Goal: Task Accomplishment & Management: Use online tool/utility

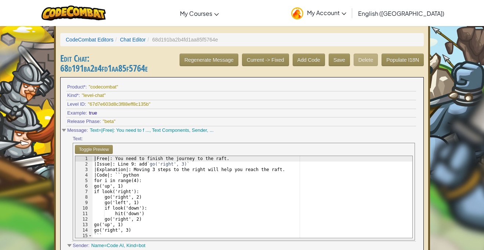
click at [346, 12] on span "My Account" at bounding box center [326, 13] width 39 height 8
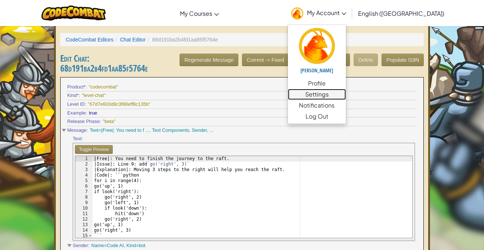
click at [346, 93] on link "Settings" at bounding box center [317, 94] width 58 height 11
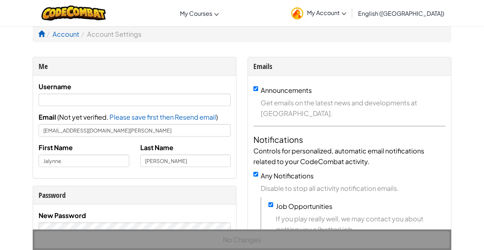
click at [136, 32] on li "Account Settings" at bounding box center [110, 34] width 62 height 11
click at [65, 33] on link "Account" at bounding box center [66, 34] width 27 height 8
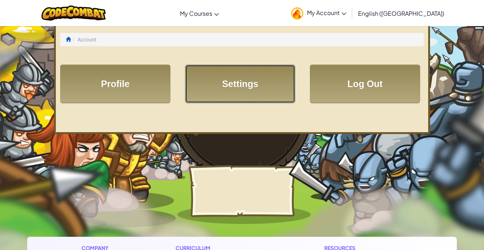
click at [229, 82] on link "Settings" at bounding box center [240, 84] width 110 height 39
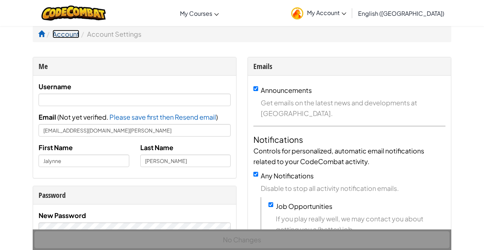
click at [66, 36] on link "Account" at bounding box center [66, 34] width 27 height 8
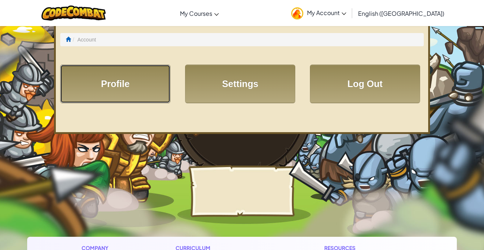
click at [138, 85] on link "Profile" at bounding box center [115, 84] width 110 height 39
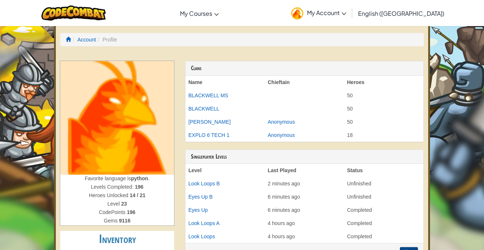
click at [287, 81] on th "Chieftain" at bounding box center [304, 82] width 79 height 13
click at [293, 85] on th "Chieftain" at bounding box center [304, 82] width 79 height 13
click at [307, 81] on th "Chieftain" at bounding box center [304, 82] width 79 height 13
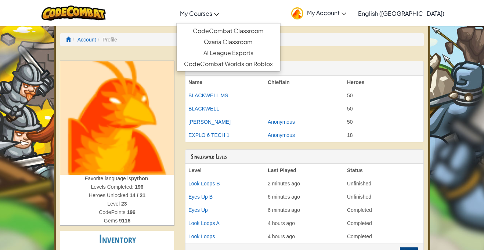
click at [212, 10] on span "My Courses" at bounding box center [196, 14] width 32 height 8
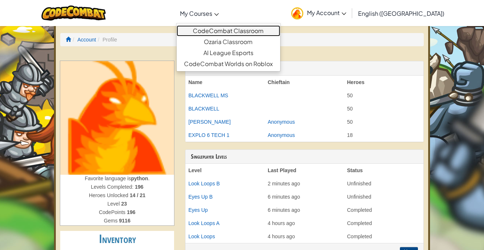
click at [250, 29] on link "CodeCombat Classroom" at bounding box center [229, 30] width 104 height 11
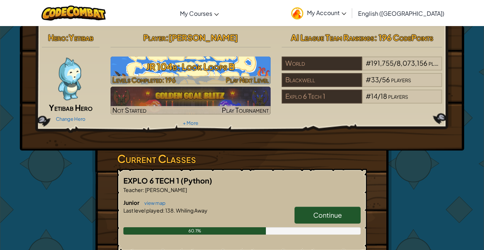
click at [243, 71] on h3 "JR 104b: Look Loops B" at bounding box center [191, 66] width 160 height 17
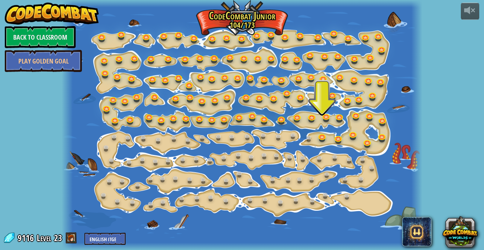
click at [69, 242] on span at bounding box center [71, 237] width 11 height 11
click at [32, 236] on span "9116" at bounding box center [27, 238] width 18 height 12
drag, startPoint x: 32, startPoint y: 238, endPoint x: 45, endPoint y: 241, distance: 13.3
click at [45, 241] on div "9116 Level 23 English (US) English (UK) 简体中文 繁體中文 русский español (ES) español …" at bounding box center [64, 238] width 123 height 13
click at [45, 241] on span "Level" at bounding box center [44, 238] width 15 height 12
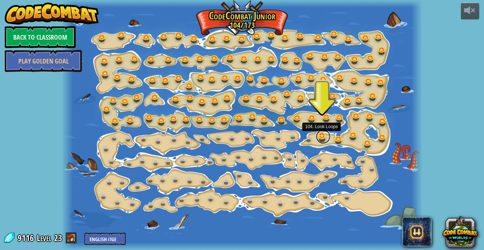
click at [325, 139] on link at bounding box center [323, 136] width 15 height 15
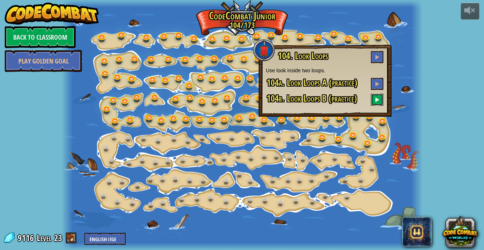
click at [379, 102] on span at bounding box center [377, 99] width 5 height 5
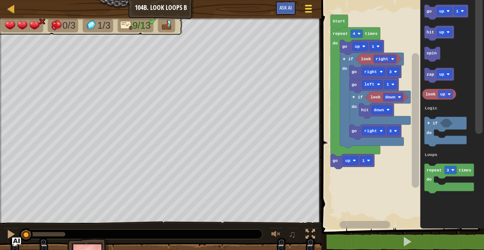
click at [308, 3] on div at bounding box center [309, 8] width 10 height 11
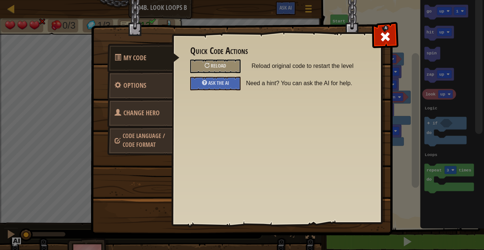
click at [147, 138] on span "Code Language / Code Format" at bounding box center [144, 140] width 42 height 17
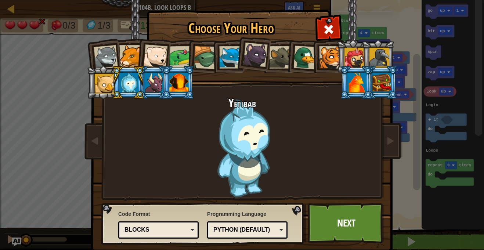
click at [149, 232] on div "Blocks" at bounding box center [156, 230] width 64 height 8
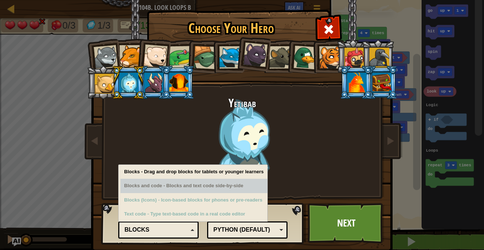
click at [322, 12] on div "Choose Your Hero 9116 Wolf Pup Cougar Polar Bear Cub Frog Turtle Blue Fox Panth…" at bounding box center [241, 11] width 301 height 1
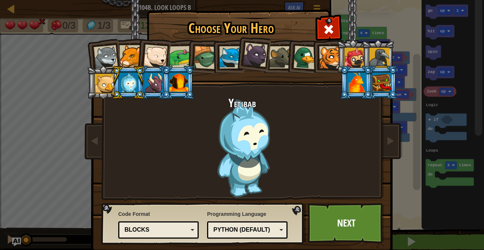
click at [261, 222] on div "Python (Default) JavaScript Lua C++ Java (Experimental) Python (Default)" at bounding box center [247, 229] width 80 height 17
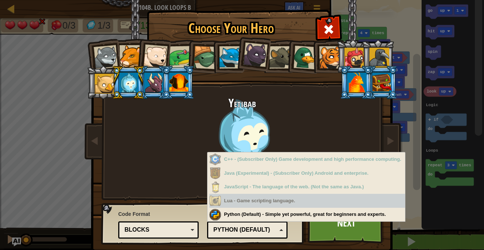
click at [279, 203] on div "Lua - Game scripting language." at bounding box center [307, 201] width 196 height 14
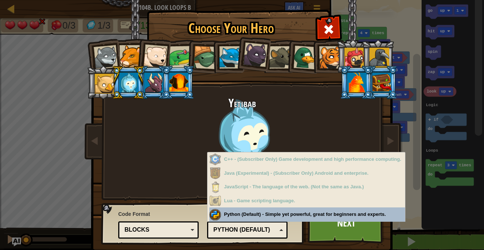
click at [218, 231] on div "Python (Default)" at bounding box center [245, 230] width 64 height 8
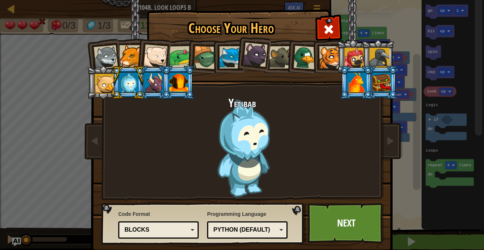
click at [171, 228] on div "Blocks" at bounding box center [156, 230] width 64 height 8
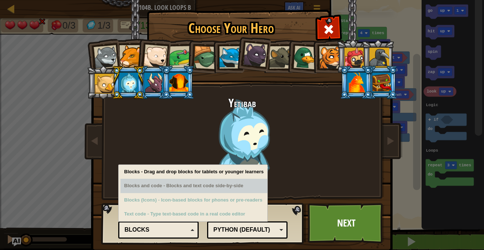
click at [169, 12] on div "Choose Your Hero 9116 Wolf Pup Cougar Polar Bear Cub Frog Turtle Blue Fox Panth…" at bounding box center [241, 11] width 301 height 1
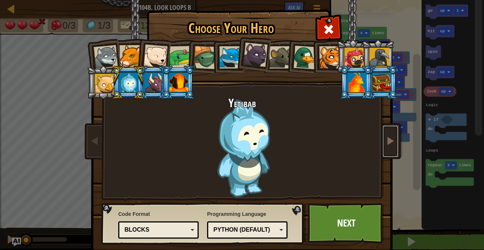
click at [390, 136] on span at bounding box center [390, 140] width 9 height 9
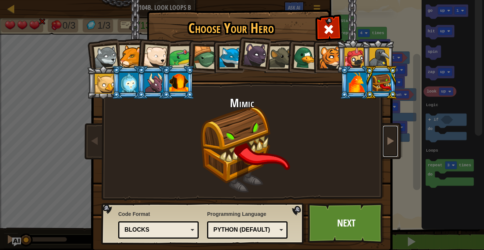
click at [386, 143] on span at bounding box center [390, 140] width 9 height 9
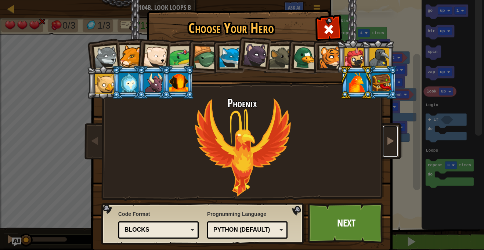
click at [386, 143] on span at bounding box center [390, 140] width 9 height 9
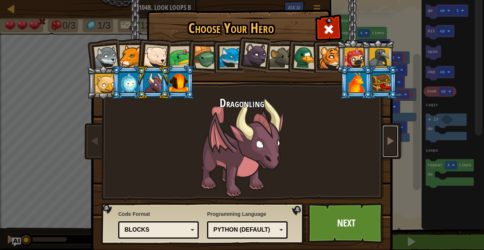
click at [386, 143] on span at bounding box center [390, 140] width 9 height 9
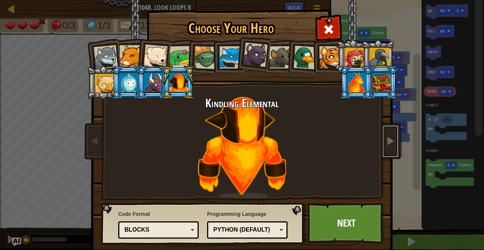
click at [386, 143] on span at bounding box center [390, 140] width 9 height 9
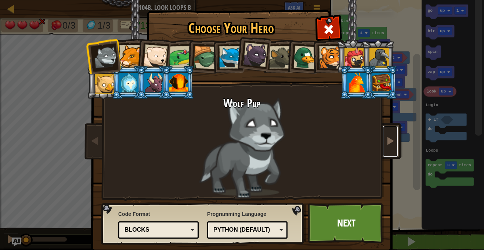
click at [386, 143] on span at bounding box center [390, 140] width 9 height 9
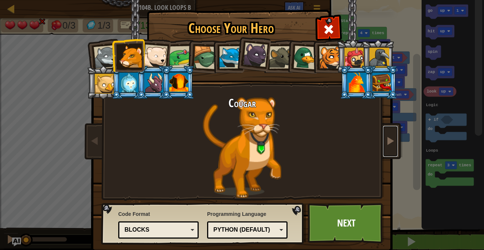
click at [386, 143] on span at bounding box center [390, 140] width 9 height 9
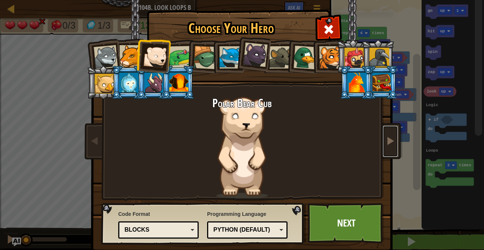
click at [386, 143] on span at bounding box center [390, 140] width 9 height 9
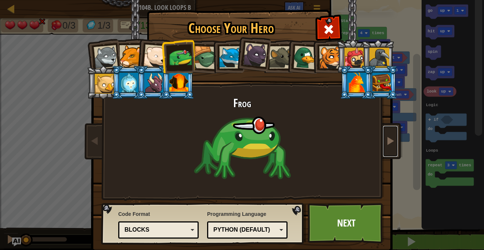
click at [386, 143] on span at bounding box center [390, 140] width 9 height 9
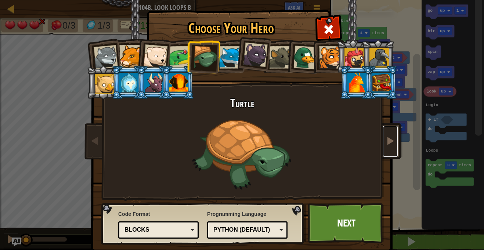
click at [386, 143] on span at bounding box center [390, 140] width 9 height 9
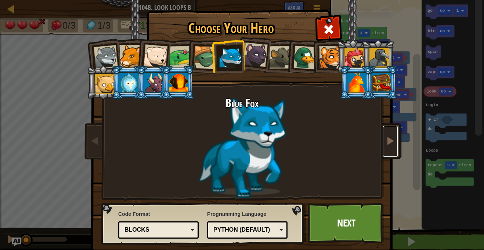
click at [386, 143] on span at bounding box center [390, 140] width 9 height 9
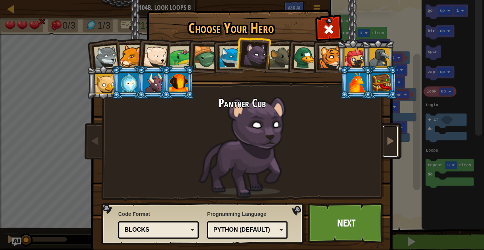
click at [386, 143] on span at bounding box center [390, 140] width 9 height 9
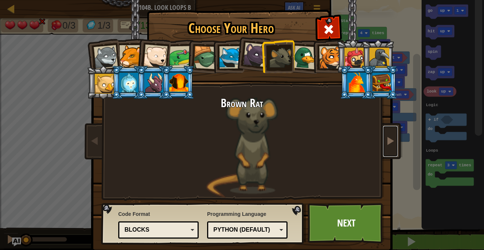
click at [386, 143] on span at bounding box center [390, 140] width 9 height 9
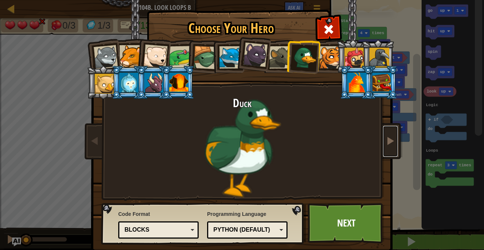
click at [386, 143] on span at bounding box center [390, 140] width 9 height 9
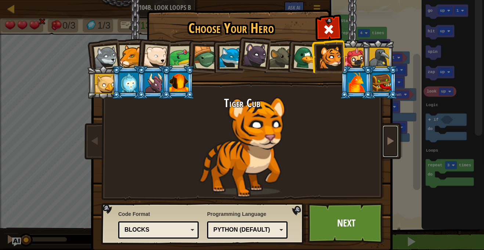
click at [386, 143] on span at bounding box center [390, 140] width 9 height 9
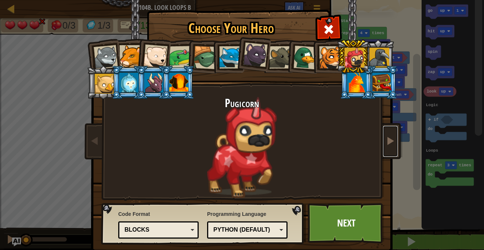
click at [386, 143] on span at bounding box center [390, 140] width 9 height 9
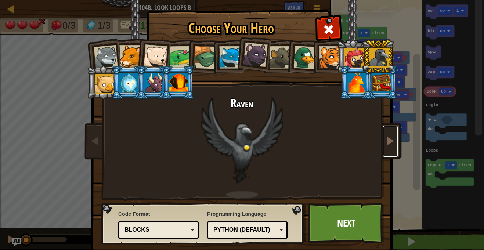
click at [386, 143] on span at bounding box center [390, 140] width 9 height 9
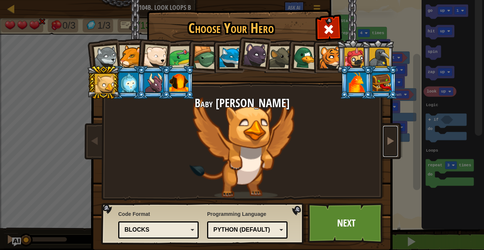
click at [386, 143] on span at bounding box center [390, 140] width 9 height 9
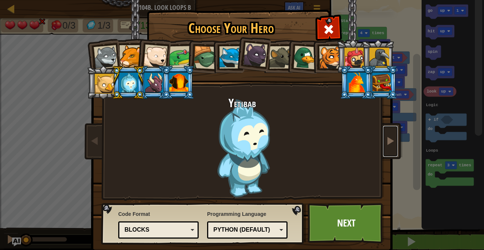
click at [386, 143] on span at bounding box center [390, 140] width 9 height 9
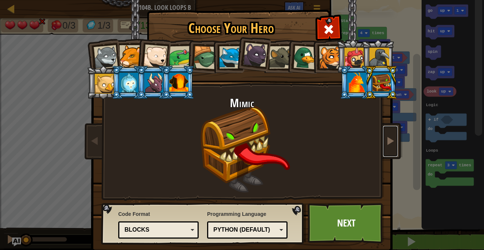
click at [386, 143] on span at bounding box center [390, 140] width 9 height 9
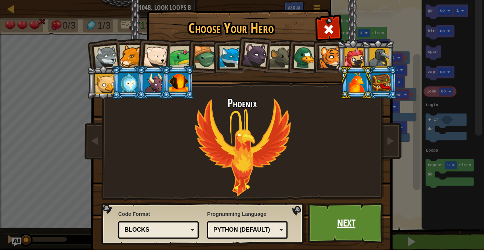
click at [316, 223] on link "Next" at bounding box center [346, 223] width 77 height 40
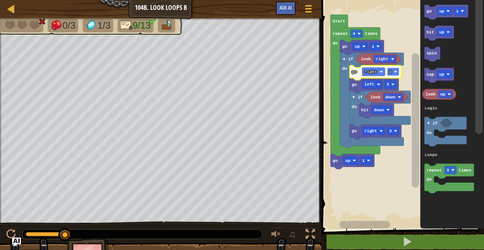
click at [392, 72] on rect "Blockly Workspace" at bounding box center [393, 72] width 12 height 8
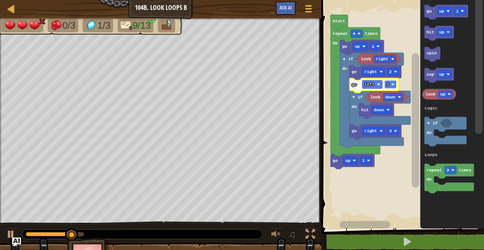
click at [389, 83] on rect "Blockly Workspace" at bounding box center [390, 84] width 12 height 8
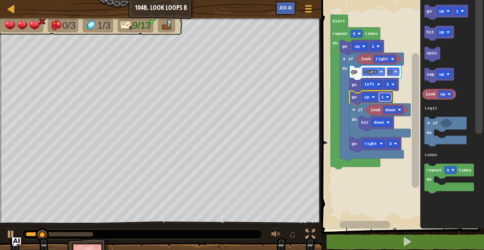
click at [383, 97] on rect "Blockly Workspace" at bounding box center [385, 97] width 12 height 8
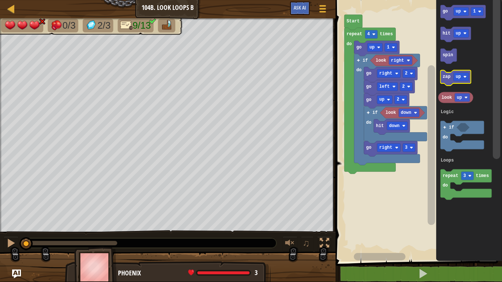
click at [446, 77] on text "zap" at bounding box center [446, 77] width 8 height 5
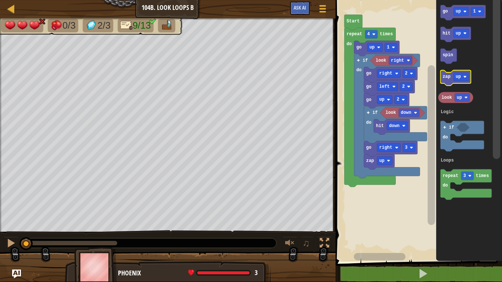
click at [446, 77] on text "zap" at bounding box center [446, 77] width 8 height 5
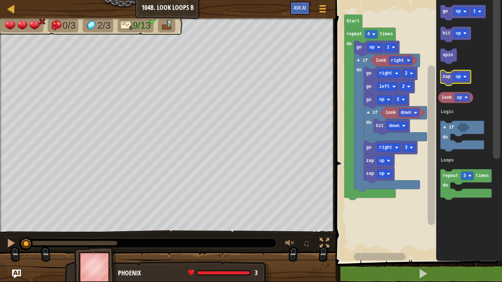
click at [446, 77] on text "zap" at bounding box center [446, 77] width 8 height 5
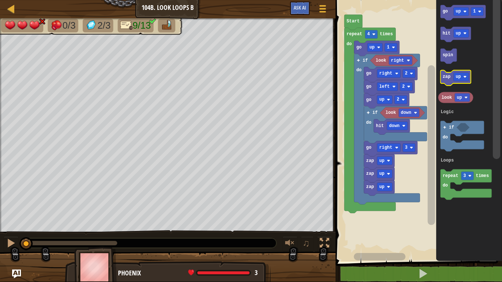
click at [446, 77] on text "zap" at bounding box center [446, 77] width 8 height 5
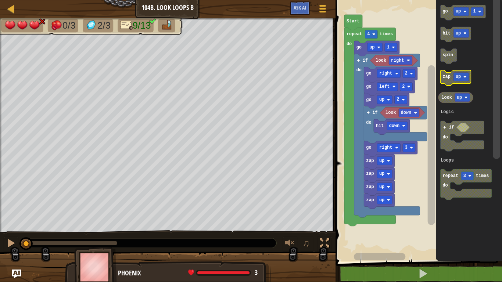
click at [446, 77] on text "zap" at bounding box center [446, 77] width 8 height 5
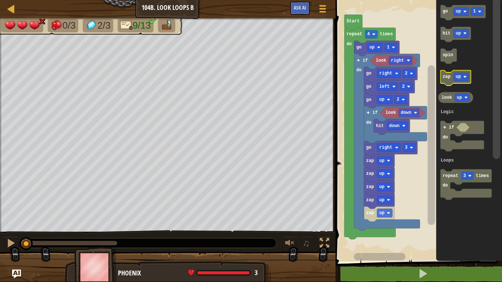
click at [446, 77] on text "zap" at bounding box center [446, 77] width 8 height 5
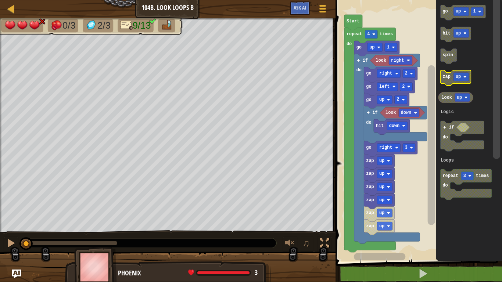
click at [446, 77] on text "zap" at bounding box center [446, 77] width 8 height 5
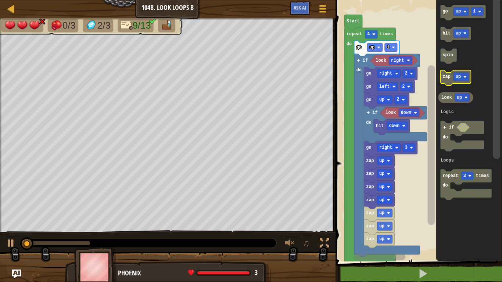
click at [446, 77] on text "zap" at bounding box center [446, 77] width 8 height 5
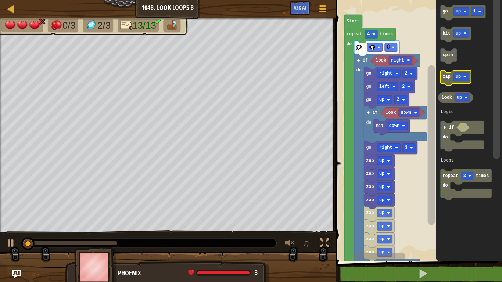
click at [446, 77] on text "zap" at bounding box center [446, 77] width 8 height 5
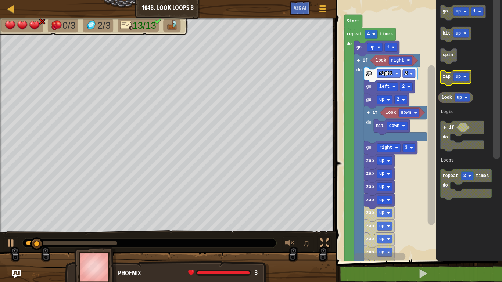
click at [446, 77] on text "zap" at bounding box center [446, 77] width 8 height 5
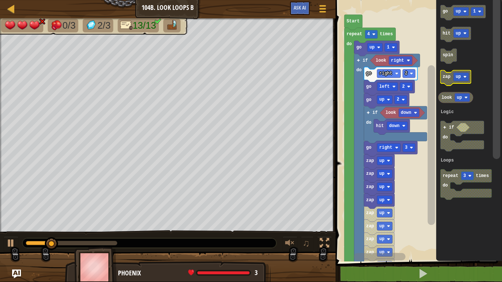
click at [446, 77] on text "zap" at bounding box center [446, 77] width 8 height 5
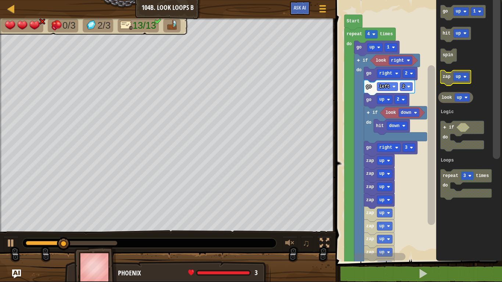
click at [446, 77] on text "zap" at bounding box center [446, 77] width 8 height 5
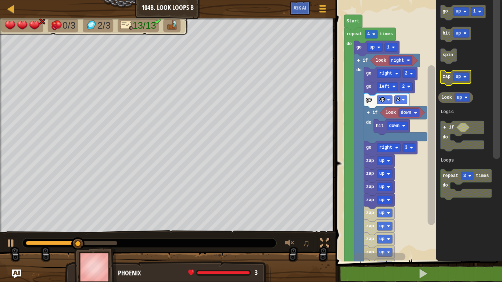
click at [446, 77] on text "zap" at bounding box center [446, 77] width 8 height 5
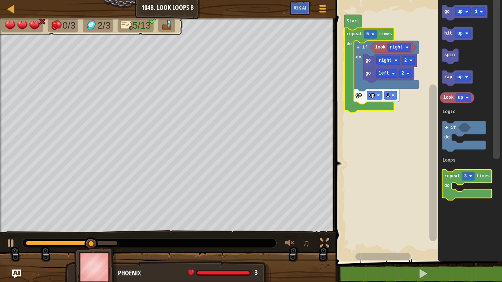
click at [444, 180] on icon "Blockly Workspace" at bounding box center [467, 185] width 50 height 30
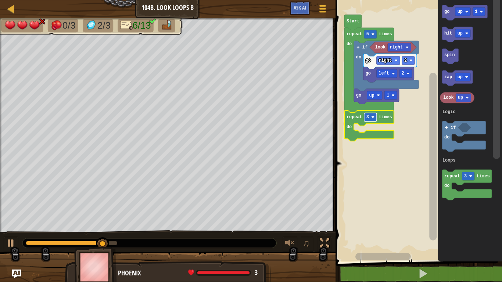
click at [366, 113] on rect "Blockly Workspace" at bounding box center [370, 117] width 12 height 8
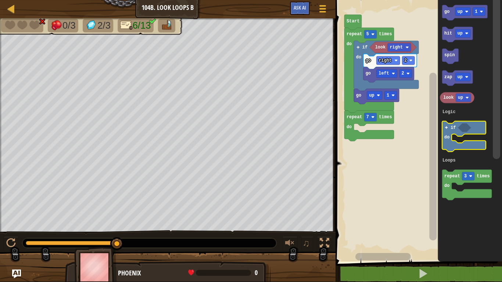
click at [454, 131] on icon "Blockly Workspace" at bounding box center [464, 136] width 44 height 30
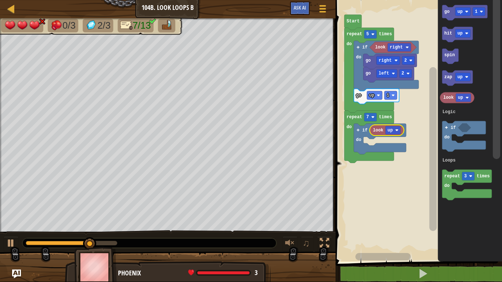
click at [396, 131] on image "Blockly Workspace" at bounding box center [396, 130] width 3 height 3
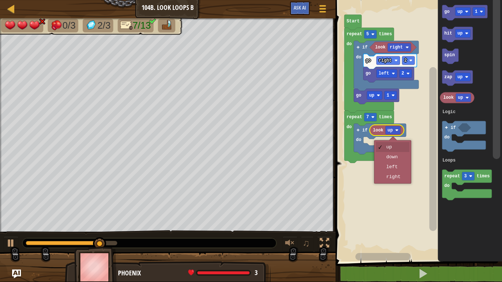
click at [395, 153] on rect "Blockly Workspace" at bounding box center [417, 128] width 169 height 265
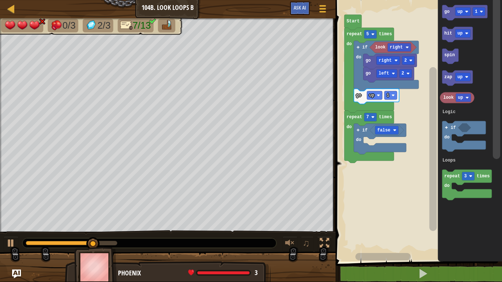
click at [452, 102] on icon "Blockly Workspace" at bounding box center [457, 97] width 34 height 11
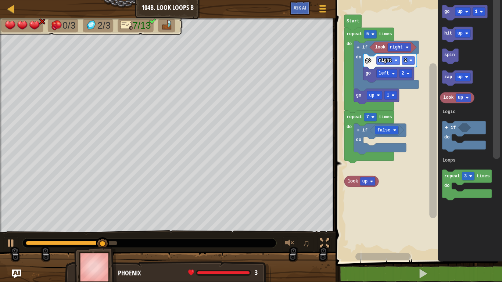
click at [369, 182] on rect "Blockly Workspace" at bounding box center [367, 181] width 15 height 8
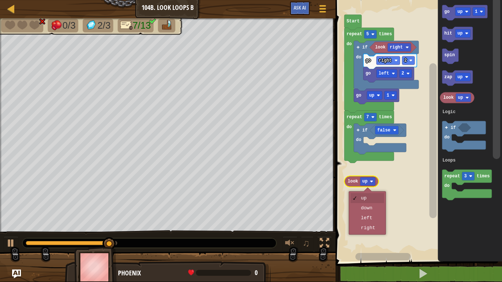
click at [372, 206] on rect "Blockly Workspace" at bounding box center [417, 128] width 169 height 265
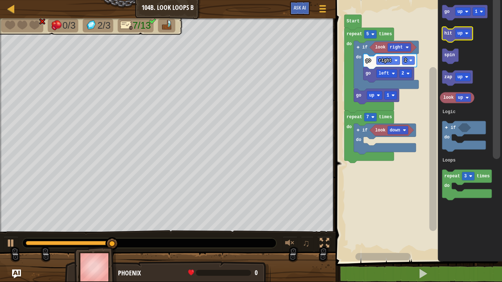
click at [0, 0] on div at bounding box center [0, 0] width 0 height 0
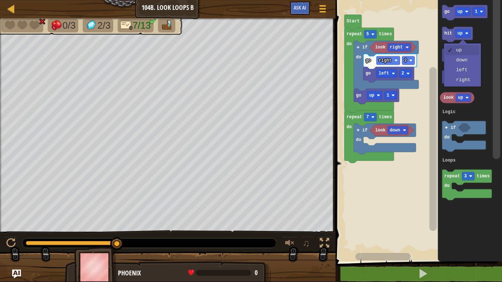
click at [466, 61] on icon "Blockly Workspace" at bounding box center [469, 128] width 64 height 265
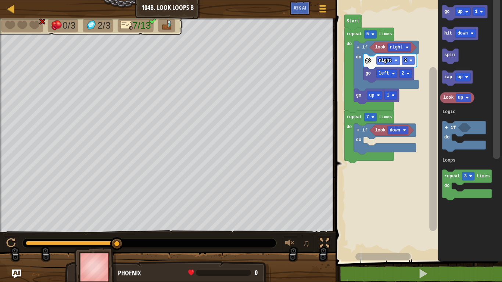
click at [452, 36] on icon "Blockly Workspace" at bounding box center [460, 34] width 36 height 15
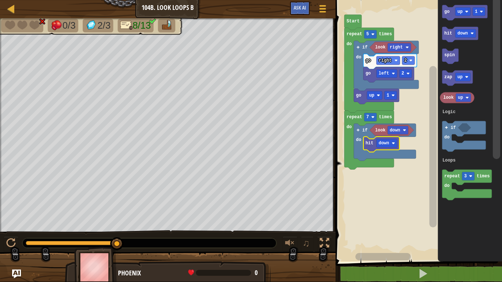
click at [403, 58] on rect "Blockly Workspace" at bounding box center [408, 60] width 12 height 8
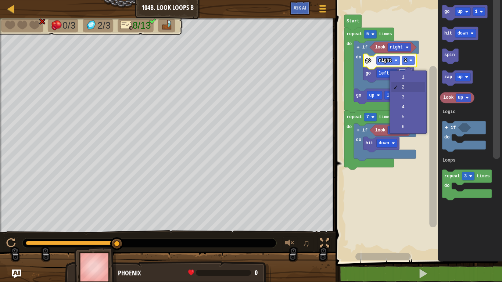
click at [406, 76] on rect "Blockly Workspace" at bounding box center [405, 73] width 12 height 8
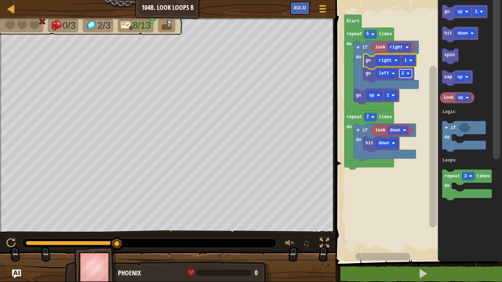
click at [0, 0] on div at bounding box center [0, 0] width 0 height 0
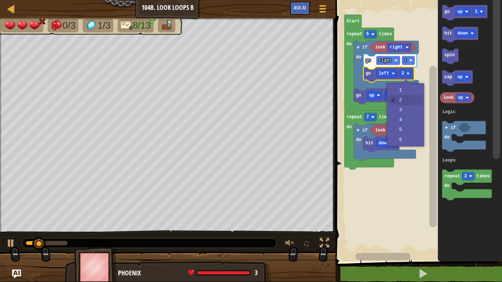
click at [401, 87] on icon "Blockly Workspace" at bounding box center [386, 66] width 65 height 50
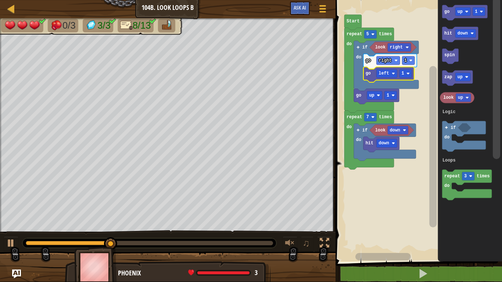
click at [464, 13] on rect "Blockly Workspace" at bounding box center [462, 11] width 15 height 8
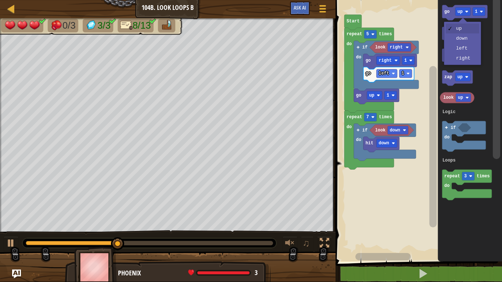
click at [467, 58] on icon "Blockly Workspace" at bounding box center [469, 128] width 64 height 265
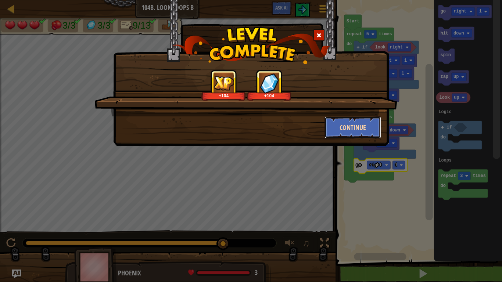
click at [352, 126] on button "Continue" at bounding box center [352, 127] width 57 height 22
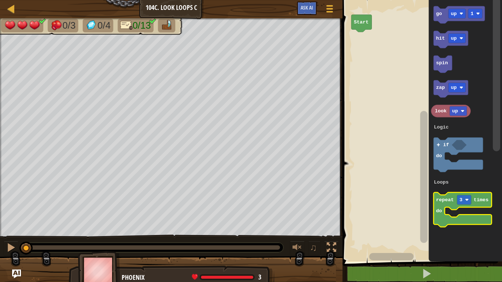
click at [444, 203] on icon "Blockly Workspace" at bounding box center [462, 209] width 58 height 35
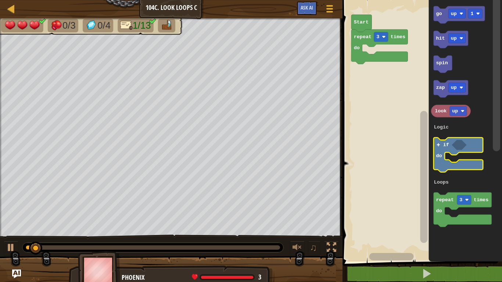
click at [441, 144] on icon "Blockly Workspace" at bounding box center [457, 155] width 49 height 35
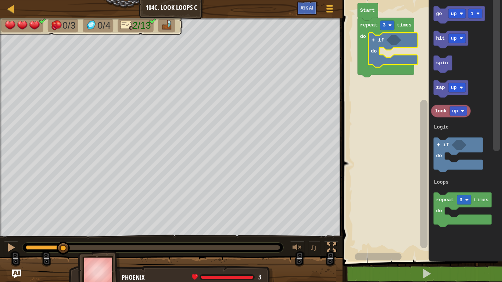
click at [387, 23] on rect "Blockly Workspace" at bounding box center [387, 26] width 14 height 10
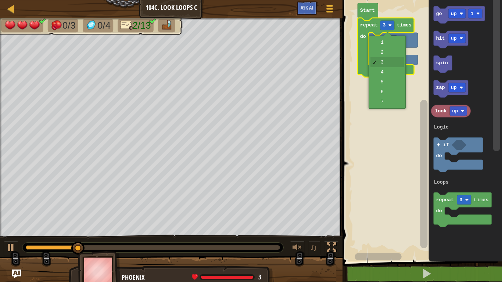
click at [387, 106] on rect "Blockly Workspace" at bounding box center [421, 128] width 162 height 265
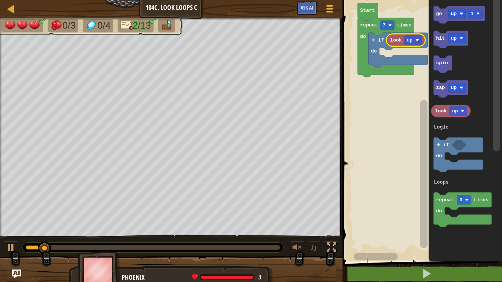
click at [444, 16] on icon "Blockly Workspace" at bounding box center [458, 14] width 51 height 17
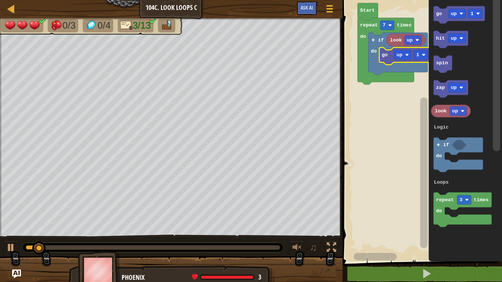
click at [458, 14] on rect "Blockly Workspace" at bounding box center [456, 14] width 17 height 10
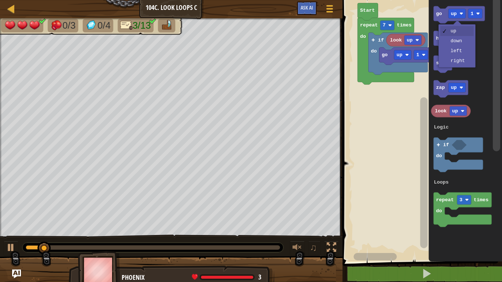
click at [460, 41] on rect "Blockly Workspace" at bounding box center [456, 38] width 17 height 10
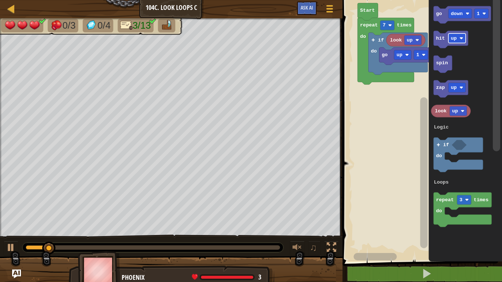
click at [442, 14] on icon "Blockly Workspace" at bounding box center [461, 14] width 57 height 17
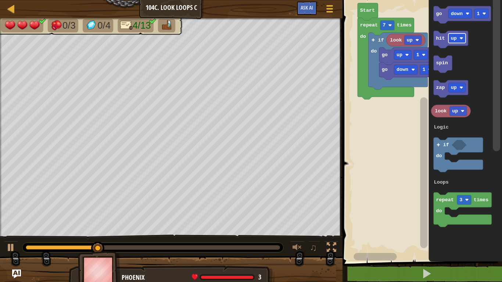
click at [0, 0] on div at bounding box center [0, 0] width 0 height 0
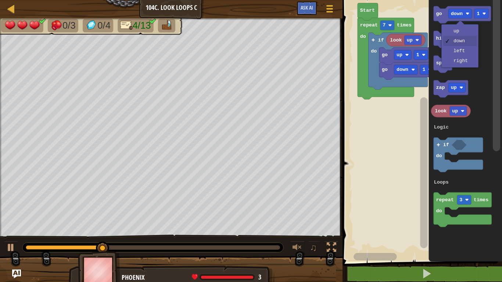
click at [465, 64] on icon "Blockly Workspace" at bounding box center [464, 128] width 73 height 265
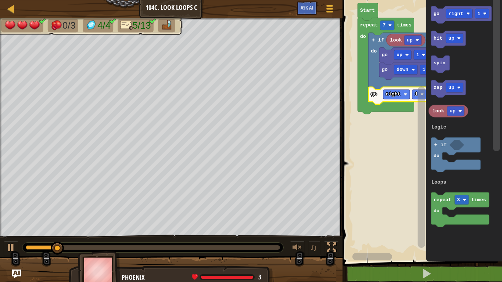
click at [436, 202] on text "repeat" at bounding box center [442, 200] width 18 height 6
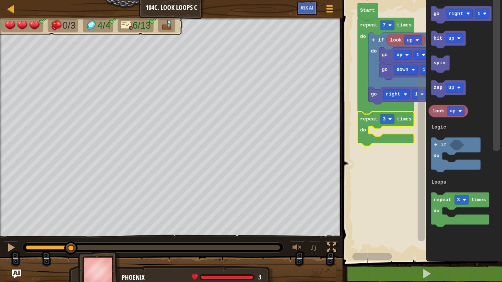
click at [384, 121] on text "3" at bounding box center [384, 119] width 3 height 6
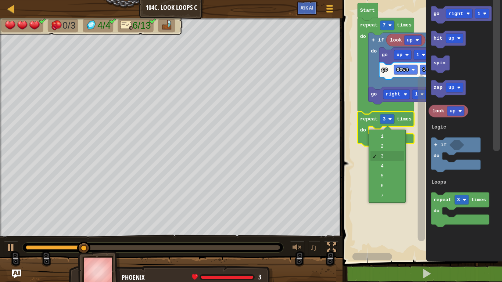
click at [386, 187] on rect "Blockly Workspace" at bounding box center [421, 128] width 162 height 265
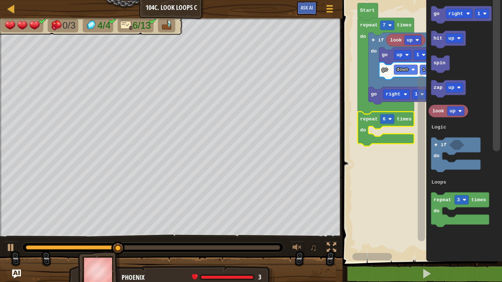
click at [0, 0] on div at bounding box center [0, 0] width 0 height 0
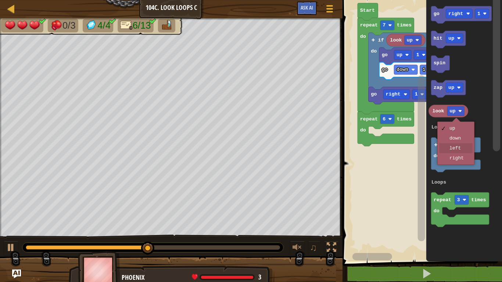
click at [459, 151] on icon "Blockly Workspace" at bounding box center [455, 155] width 49 height 35
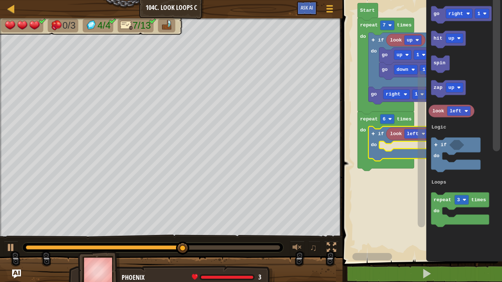
click at [0, 0] on div at bounding box center [0, 0] width 0 height 0
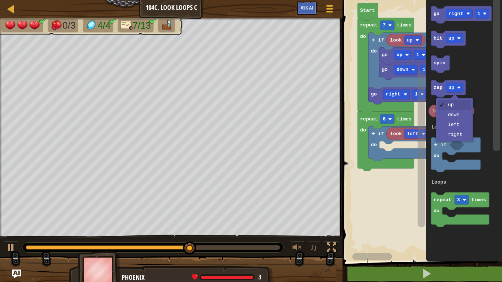
click at [458, 124] on icon "Blockly Workspace" at bounding box center [464, 128] width 76 height 265
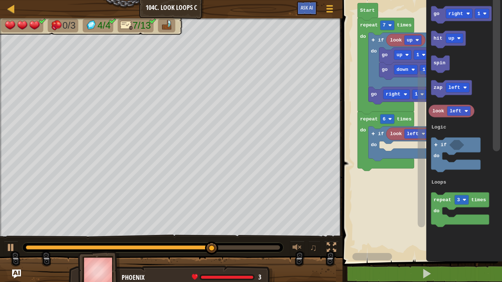
click at [442, 86] on text "zap" at bounding box center [437, 88] width 9 height 6
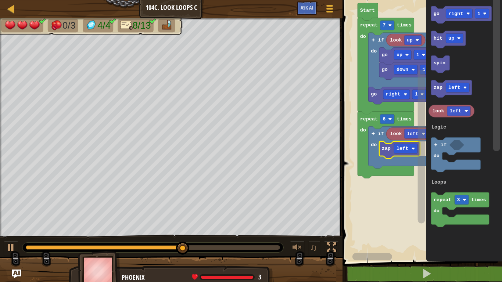
click at [454, 10] on rect "Blockly Workspace" at bounding box center [459, 14] width 26 height 10
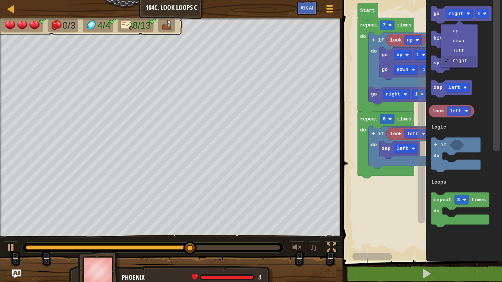
click at [464, 35] on icon "Blockly Workspace" at bounding box center [448, 39] width 35 height 17
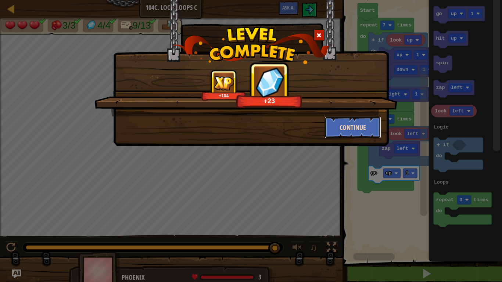
click at [356, 129] on button "Continue" at bounding box center [352, 127] width 57 height 22
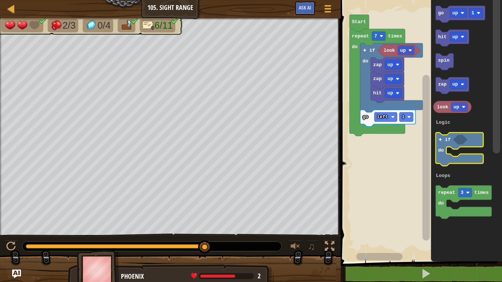
click at [461, 9] on rect "Blockly Workspace" at bounding box center [458, 12] width 17 height 9
click at [440, 14] on text "go" at bounding box center [441, 13] width 6 height 6
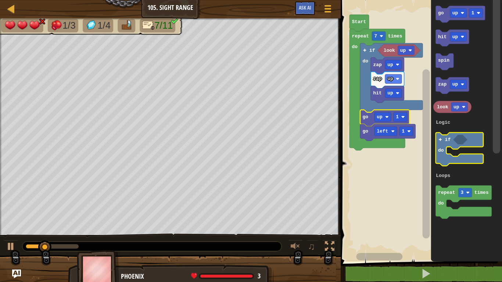
click at [453, 15] on text "up" at bounding box center [455, 13] width 6 height 6
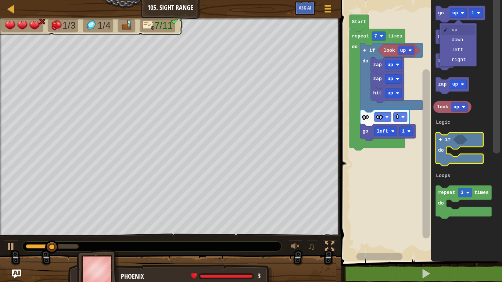
click at [460, 40] on rect "Blockly Workspace" at bounding box center [458, 36] width 17 height 9
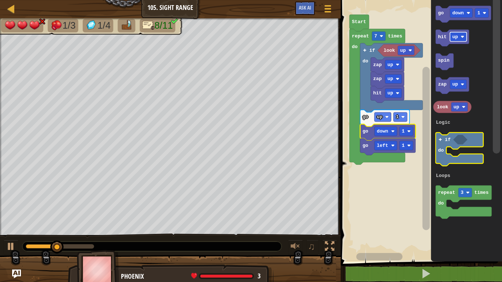
click at [409, 145] on image "Blockly Workspace" at bounding box center [409, 146] width 4 height 4
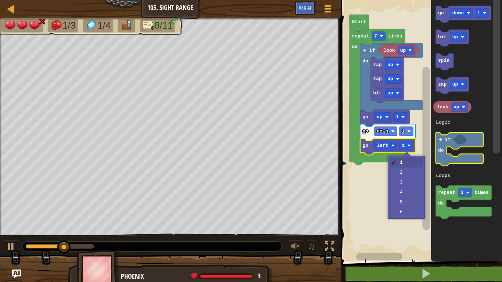
click at [404, 170] on rect "Blockly Workspace" at bounding box center [419, 128] width 163 height 265
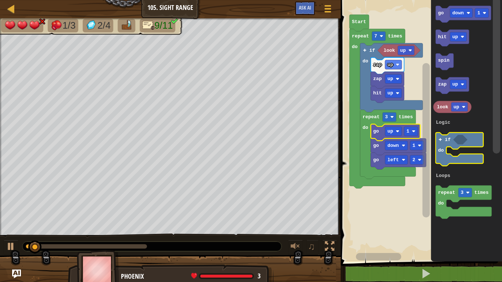
click at [0, 0] on div at bounding box center [0, 0] width 0 height 0
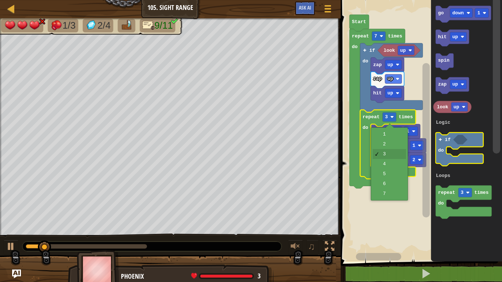
click at [387, 162] on text "left" at bounding box center [392, 160] width 11 height 6
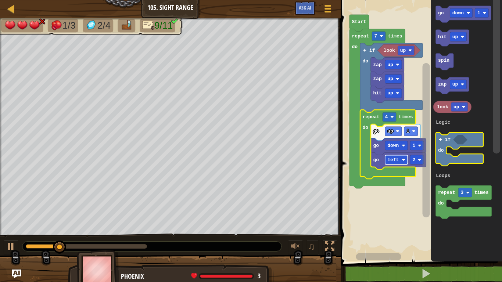
click at [392, 117] on image "Blockly Workspace" at bounding box center [392, 117] width 4 height 4
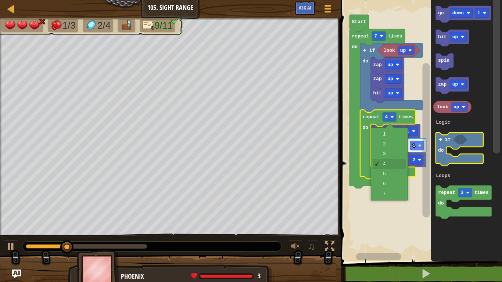
click at [388, 171] on icon "Blockly Workspace" at bounding box center [387, 144] width 55 height 69
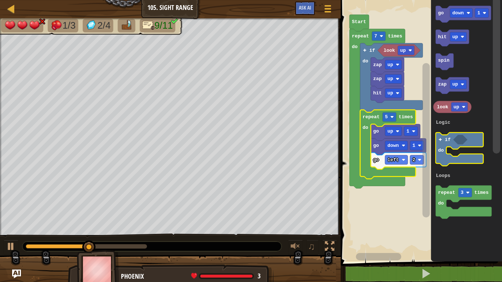
click at [419, 162] on image "Blockly Workspace" at bounding box center [419, 160] width 4 height 4
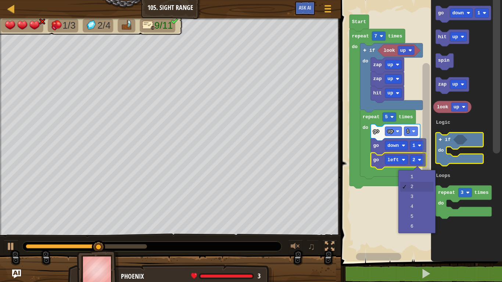
click at [415, 200] on rect "Blockly Workspace" at bounding box center [419, 128] width 163 height 265
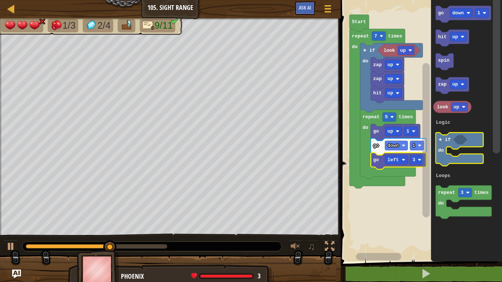
click at [0, 0] on div at bounding box center [0, 0] width 0 height 0
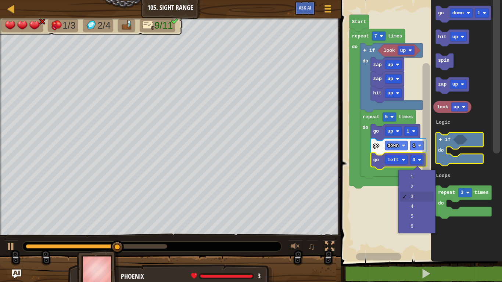
click at [415, 189] on rect "Blockly Workspace" at bounding box center [419, 128] width 163 height 265
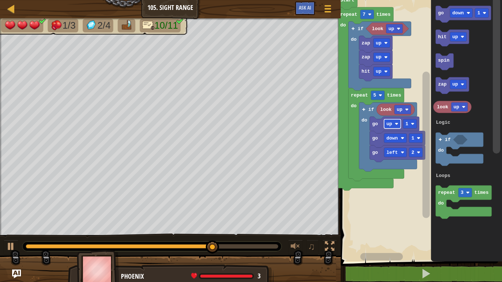
click at [418, 152] on image "Blockly Workspace" at bounding box center [418, 153] width 4 height 4
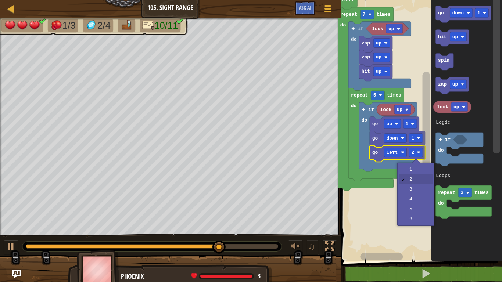
click at [412, 173] on rect "Blockly Workspace" at bounding box center [419, 128] width 163 height 265
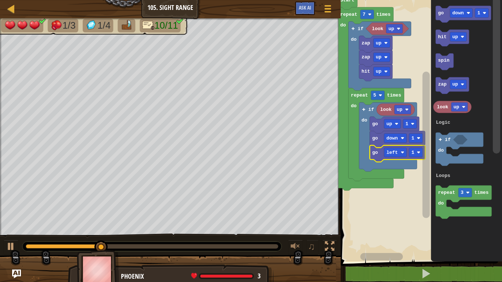
click at [0, 0] on div at bounding box center [0, 0] width 0 height 0
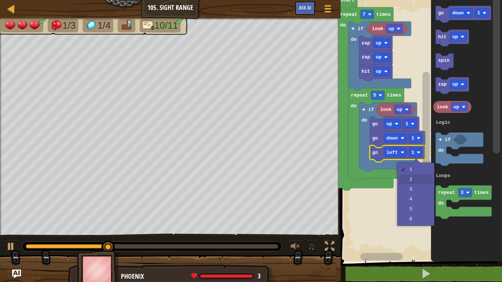
click at [409, 180] on rect "Blockly Workspace" at bounding box center [419, 128] width 163 height 265
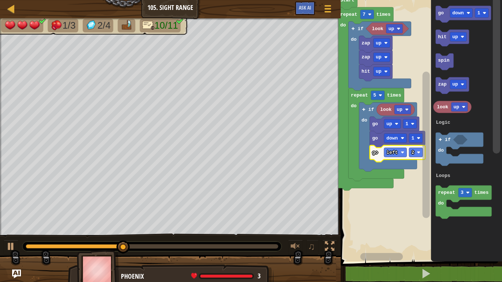
click at [373, 97] on text "5" at bounding box center [374, 96] width 3 height 6
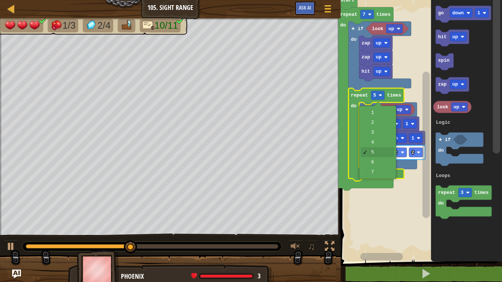
click at [381, 163] on icon "Blockly Workspace" at bounding box center [388, 136] width 58 height 69
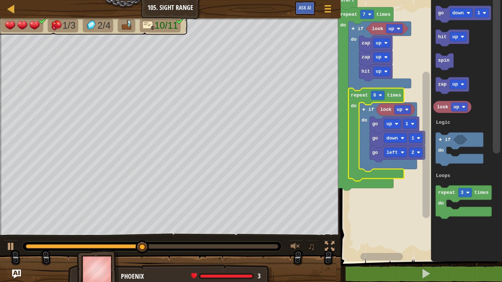
click at [377, 94] on rect "Blockly Workspace" at bounding box center [378, 95] width 14 height 9
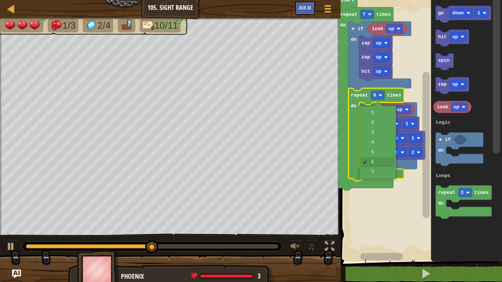
click at [376, 144] on icon "Blockly Workspace" at bounding box center [397, 139] width 55 height 17
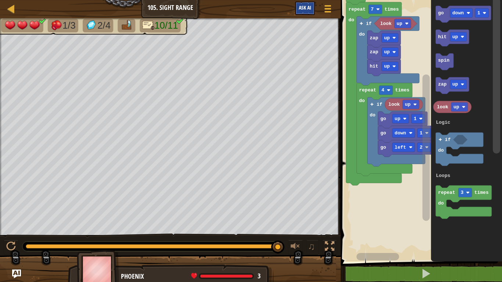
click at [301, 12] on button "Ask AI" at bounding box center [305, 8] width 20 height 14
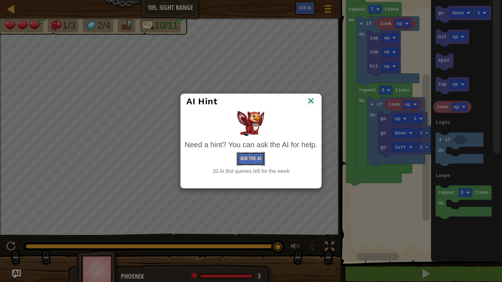
click at [247, 155] on button "Ask the AI" at bounding box center [250, 159] width 28 height 14
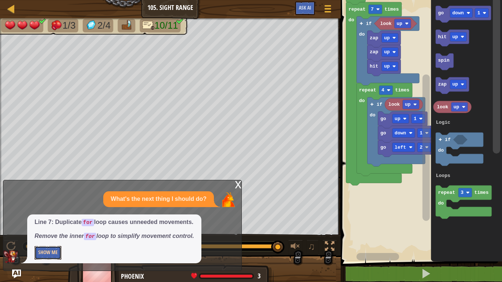
click at [57, 259] on button "Show Me" at bounding box center [48, 253] width 27 height 14
click at [232, 193] on img at bounding box center [228, 199] width 15 height 15
click at [233, 181] on div "x What's the next thing I should do? Line 7: Duplicate for loop causes unneeded…" at bounding box center [122, 225] width 239 height 91
click at [240, 184] on div "x" at bounding box center [238, 183] width 7 height 7
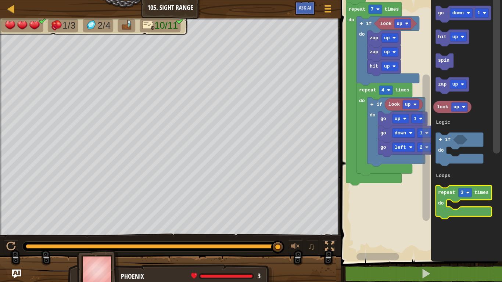
click at [467, 218] on rect "Blockly Workspace" at bounding box center [463, 201] width 56 height 33
